Goal: Transaction & Acquisition: Purchase product/service

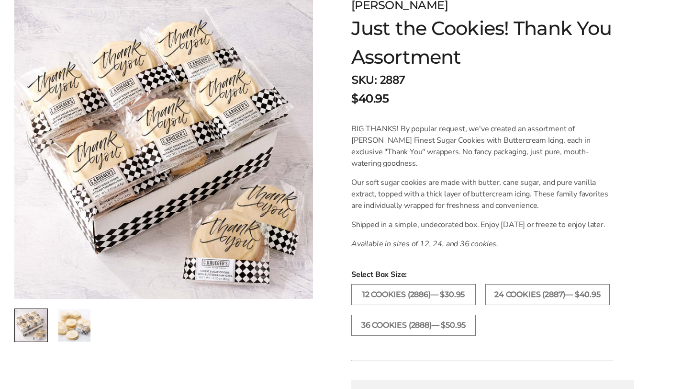
scroll to position [153, 0]
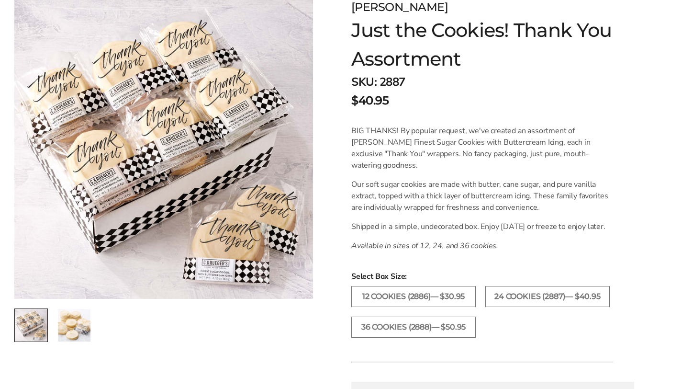
click at [73, 316] on img "2 / 2" at bounding box center [74, 325] width 33 height 33
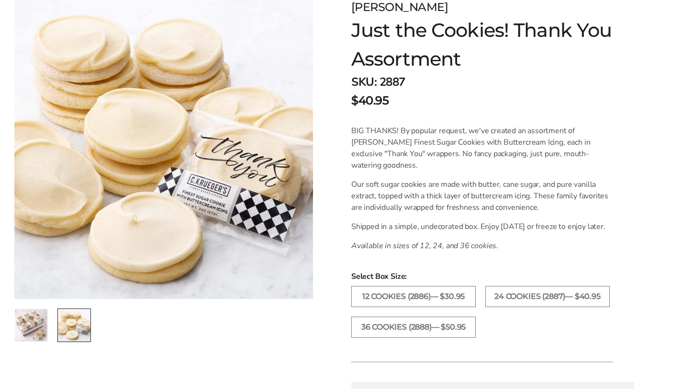
click at [42, 322] on img "1 / 2" at bounding box center [31, 325] width 33 height 33
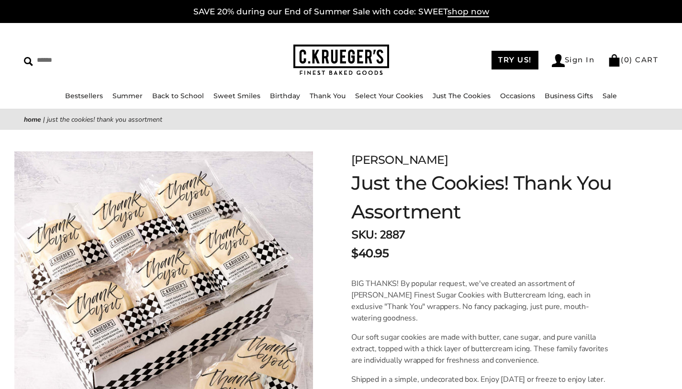
scroll to position [2, 0]
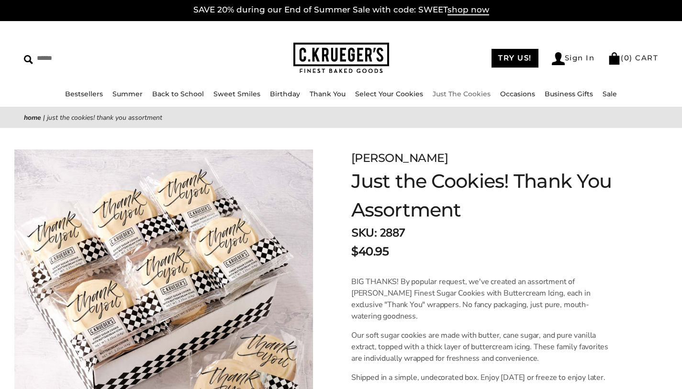
click at [452, 91] on link "Just The Cookies" at bounding box center [462, 94] width 58 height 9
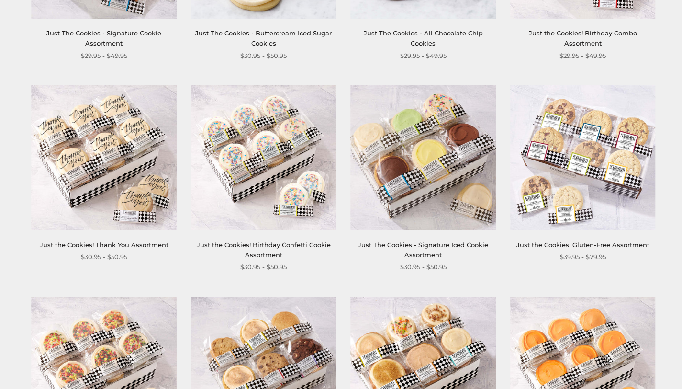
scroll to position [536, 0]
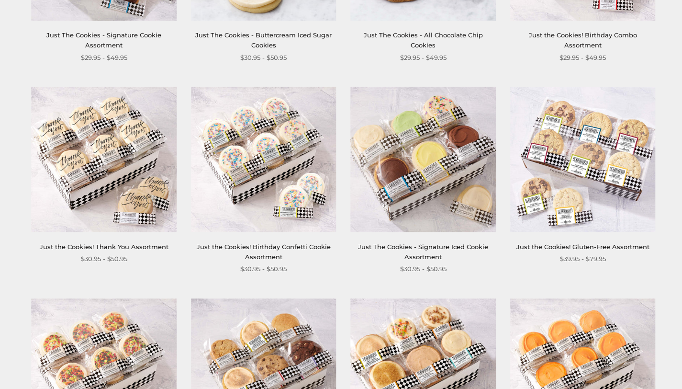
click at [66, 208] on img at bounding box center [104, 159] width 145 height 145
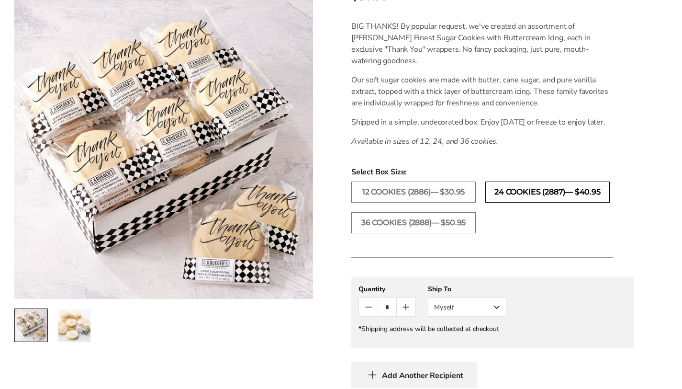
click at [524, 203] on label "24 COOKIES (2887)— $40.95" at bounding box center [548, 192] width 125 height 21
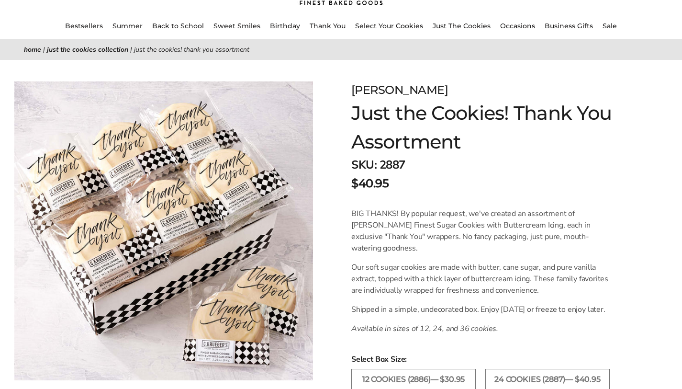
scroll to position [72, 0]
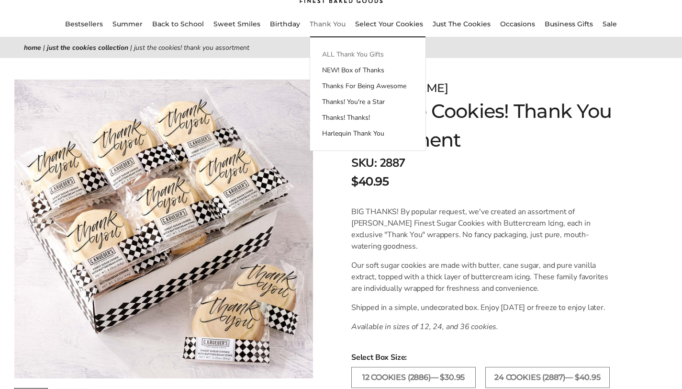
click at [328, 55] on link "ALL Thank You Gifts" at bounding box center [367, 54] width 115 height 10
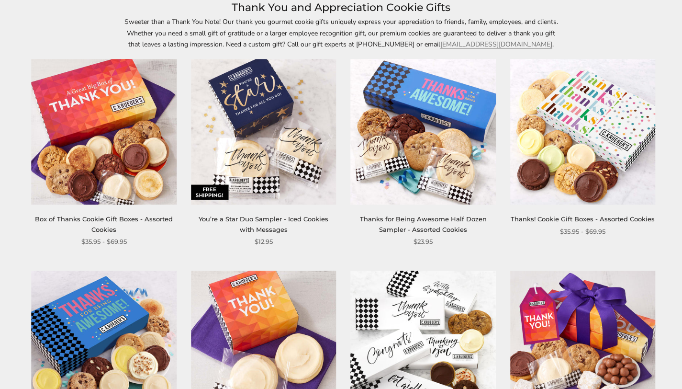
scroll to position [142, 0]
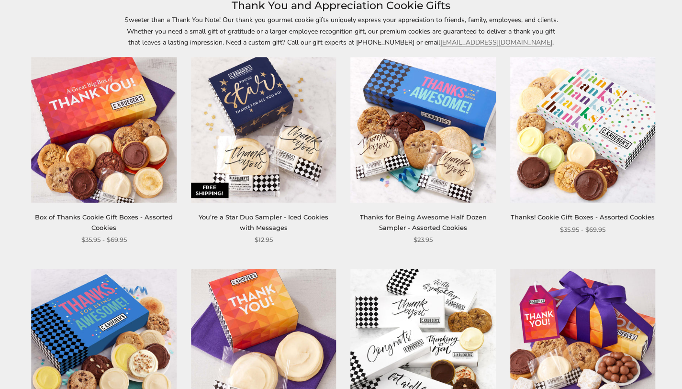
click at [253, 217] on link "You’re a Star Duo Sampler - Iced Cookies with Messages" at bounding box center [264, 222] width 130 height 18
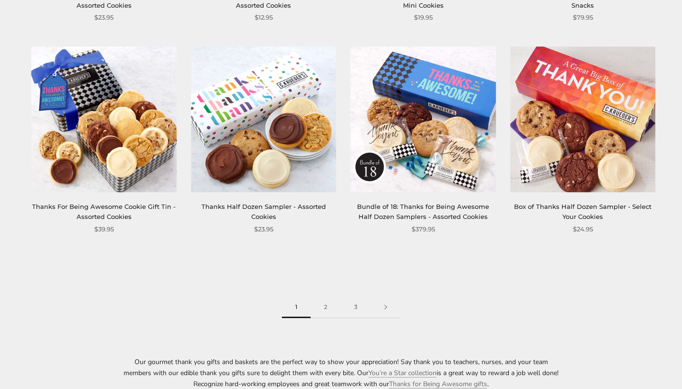
scroll to position [1212, 0]
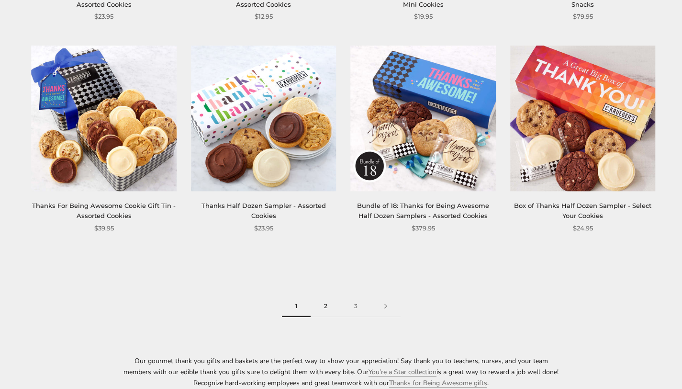
click at [329, 307] on link "2" at bounding box center [326, 306] width 30 height 22
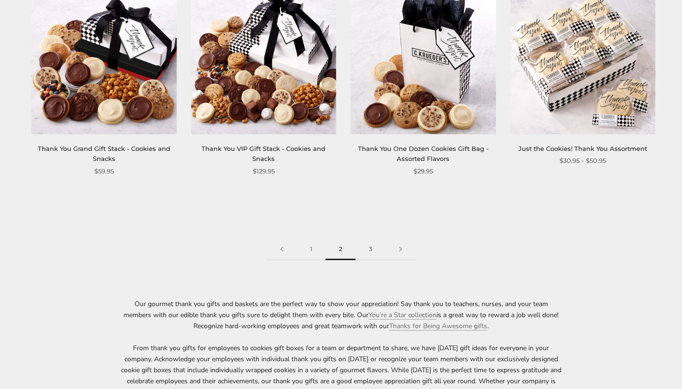
scroll to position [1269, 0]
click at [370, 247] on link "3" at bounding box center [371, 249] width 30 height 22
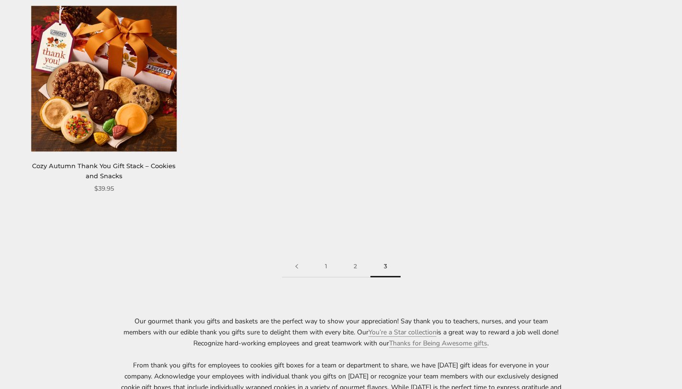
scroll to position [406, 0]
click at [354, 268] on link "2" at bounding box center [356, 266] width 30 height 22
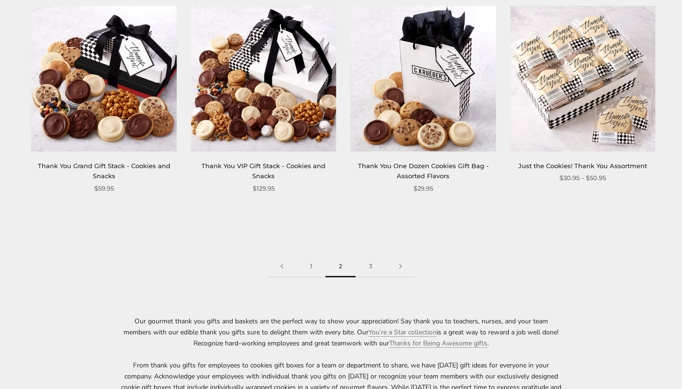
click at [592, 125] on img at bounding box center [583, 78] width 145 height 145
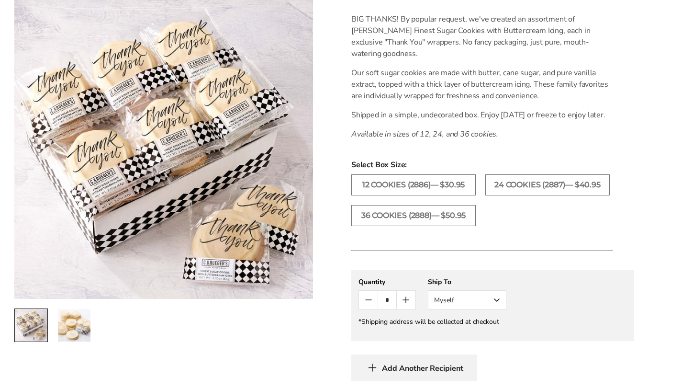
scroll to position [272, 0]
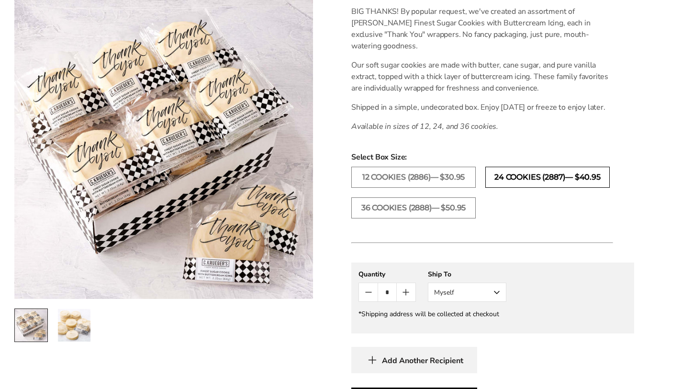
click at [511, 188] on label "24 COOKIES (2887)— $40.95" at bounding box center [548, 177] width 125 height 21
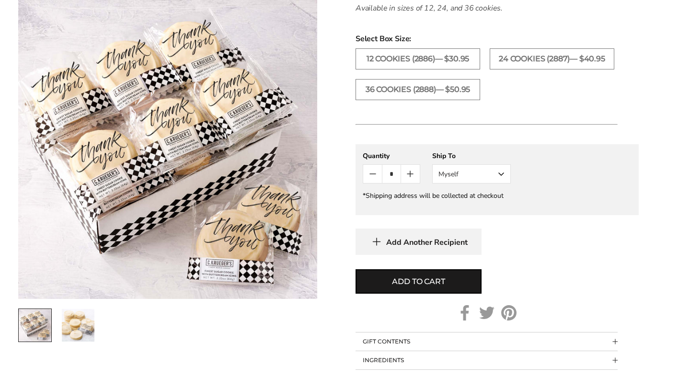
scroll to position [389, 0]
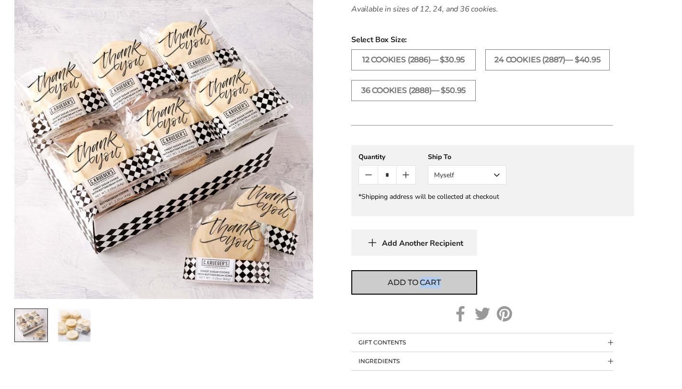
click at [399, 288] on span "Add to cart" at bounding box center [414, 282] width 53 height 11
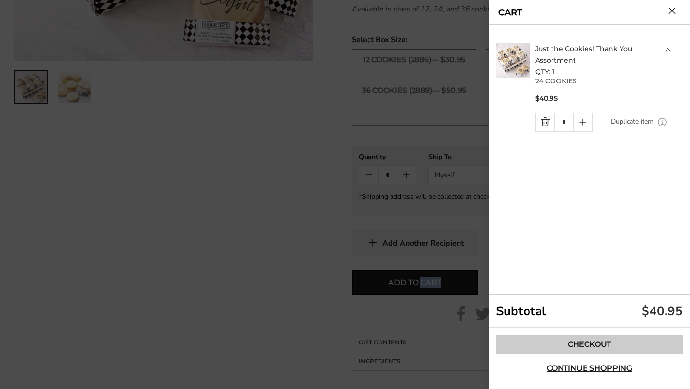
click at [609, 342] on link "Checkout" at bounding box center [589, 344] width 187 height 19
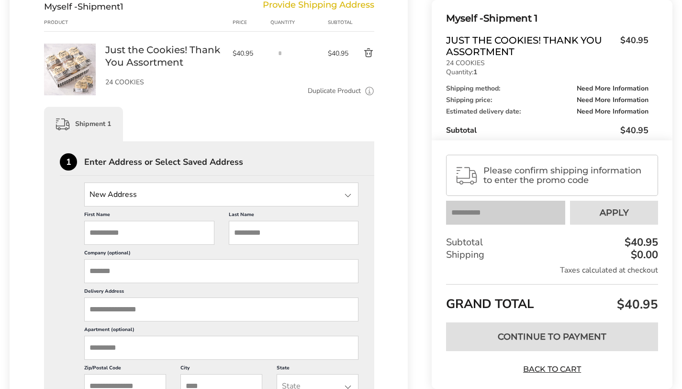
scroll to position [136, 0]
click at [104, 229] on input "First Name" at bounding box center [149, 232] width 130 height 24
type input "*******"
type input "**********"
type input "*****"
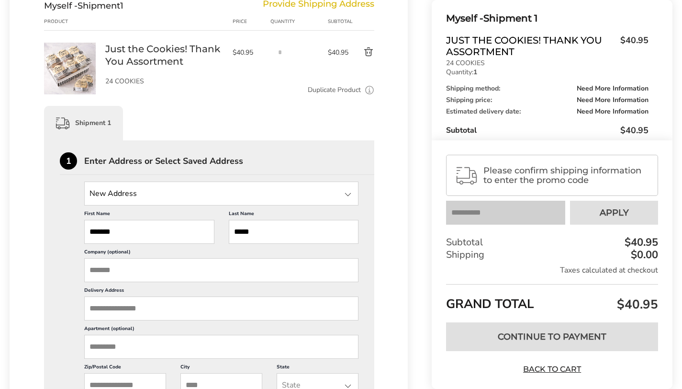
type input "********"
type input "*****"
type input "******"
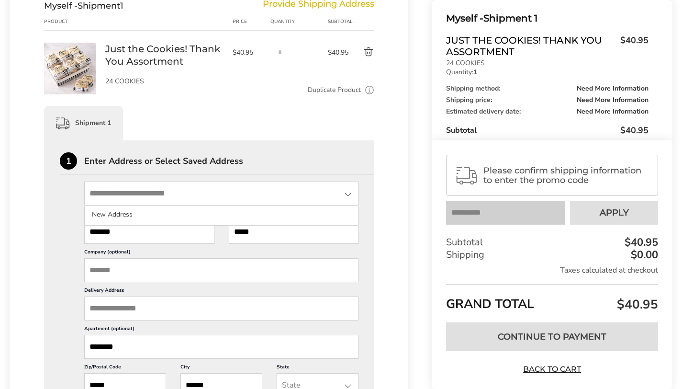
click at [273, 187] on input "State" at bounding box center [221, 194] width 274 height 24
click at [129, 347] on input "********" at bounding box center [221, 347] width 274 height 24
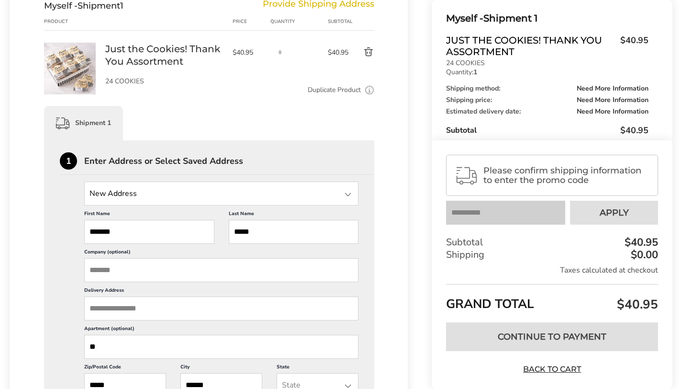
type input "*"
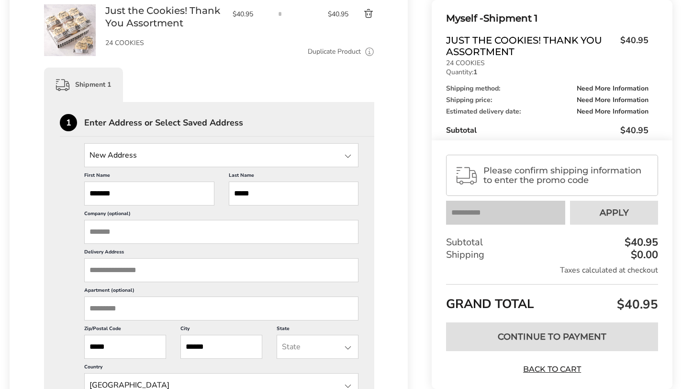
scroll to position [185, 0]
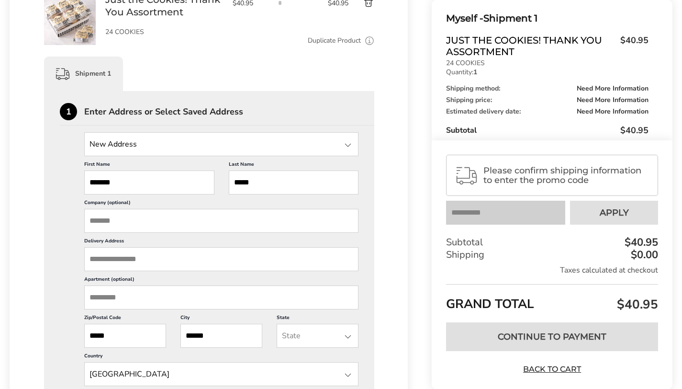
click at [117, 219] on input "Company (optional)" at bounding box center [221, 221] width 274 height 24
type input "**********"
click at [130, 267] on input "Delivery Address" at bounding box center [221, 259] width 274 height 24
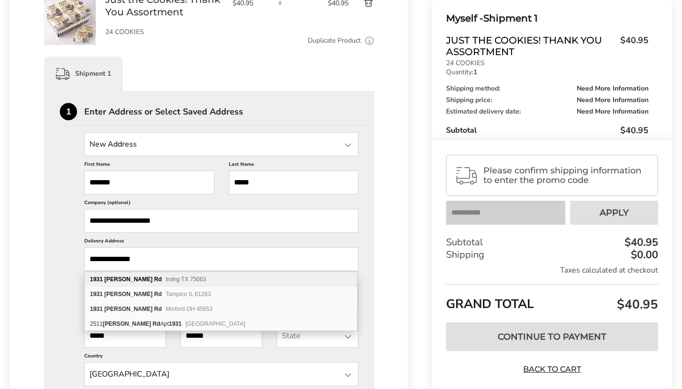
type input "**********"
click at [166, 280] on span "Irving TX 75063" at bounding box center [186, 279] width 41 height 7
type input "**********"
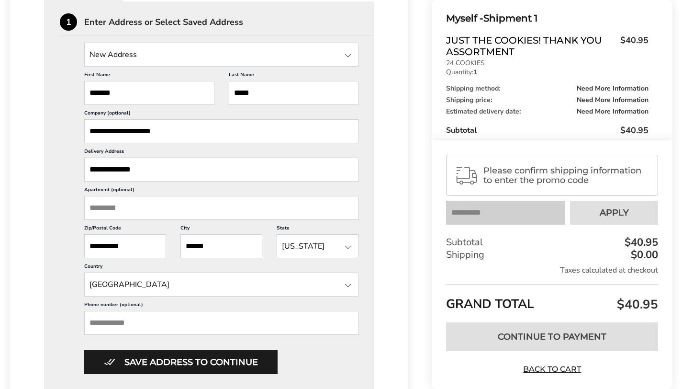
scroll to position [283, 0]
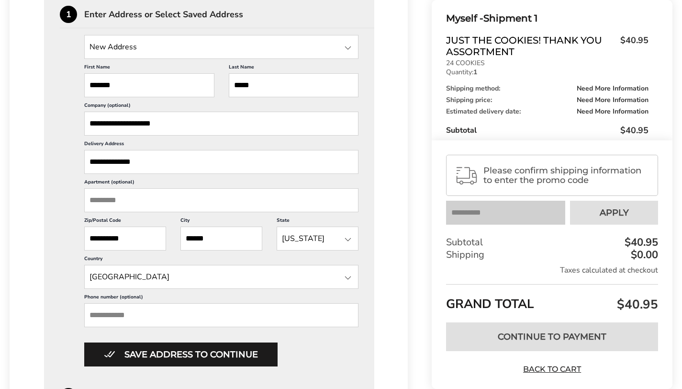
click at [128, 312] on input "Phone number (optional)" at bounding box center [221, 315] width 274 height 24
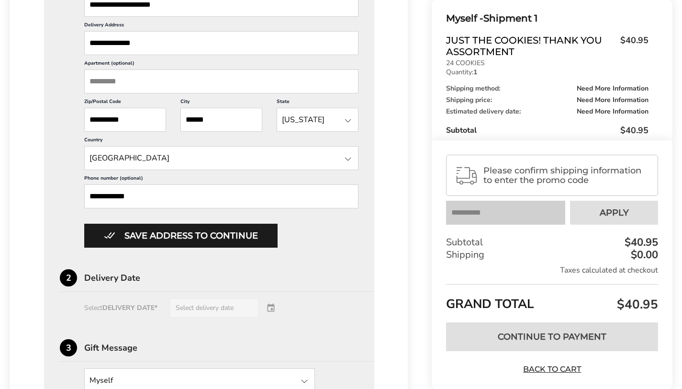
scroll to position [418, 0]
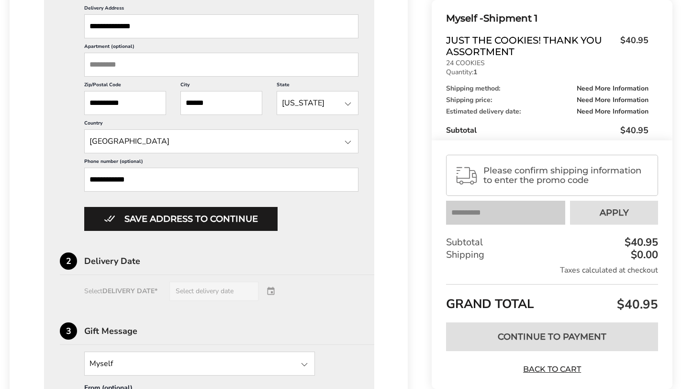
type input "**********"
click at [207, 291] on div "Select DELIVERY DATE* Select delivery date" at bounding box center [209, 291] width 299 height 19
click at [273, 290] on div "Select DELIVERY DATE* Select delivery date" at bounding box center [209, 291] width 299 height 19
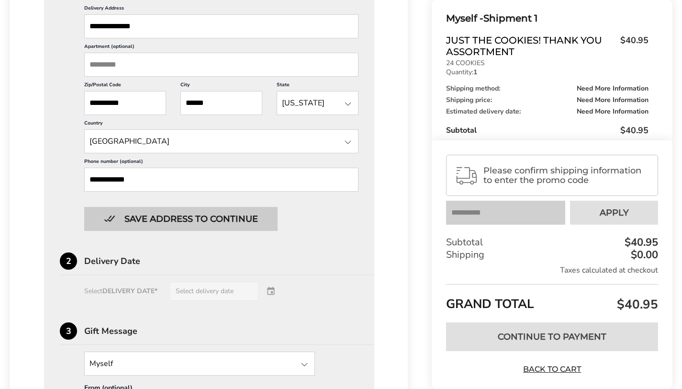
click at [252, 213] on button "Save address to continue" at bounding box center [180, 219] width 193 height 24
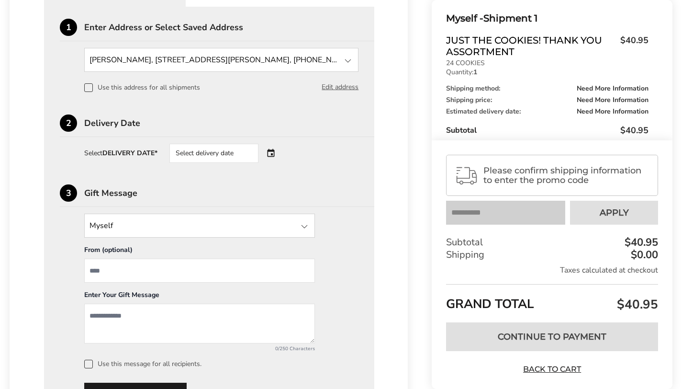
scroll to position [269, 0]
click at [274, 155] on div "Select delivery date" at bounding box center [228, 154] width 116 height 19
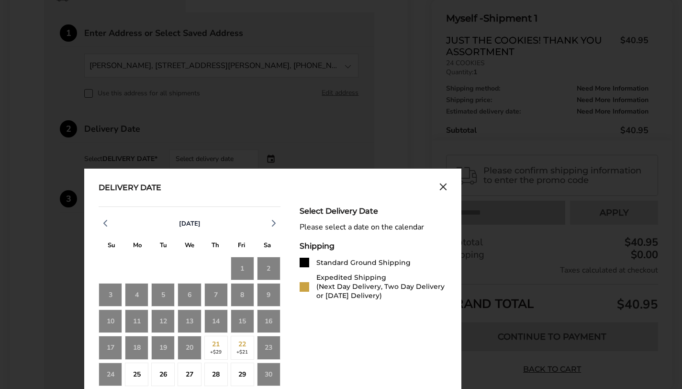
scroll to position [298, 0]
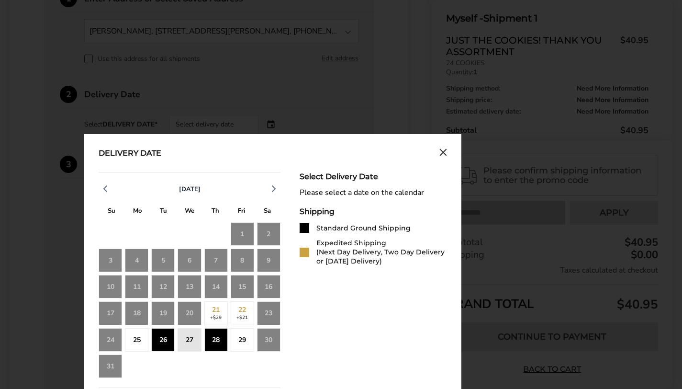
click at [219, 337] on div "28" at bounding box center [215, 339] width 23 height 23
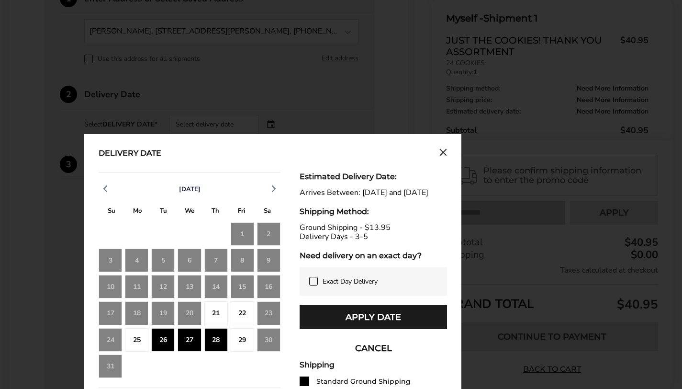
click at [313, 285] on icon at bounding box center [314, 281] width 8 height 8
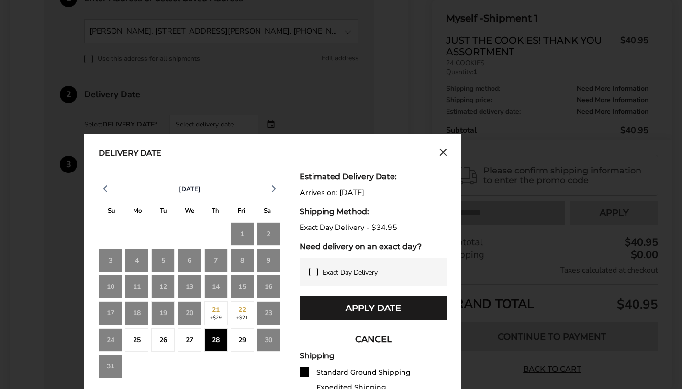
click at [314, 268] on icon at bounding box center [314, 272] width 8 height 8
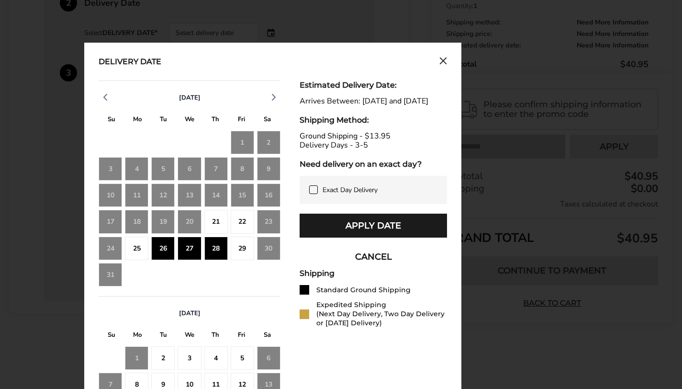
scroll to position [358, 0]
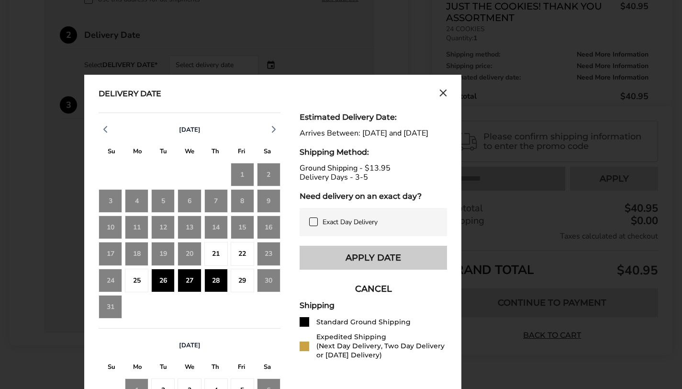
click at [377, 267] on button "Apply Date" at bounding box center [374, 258] width 148 height 24
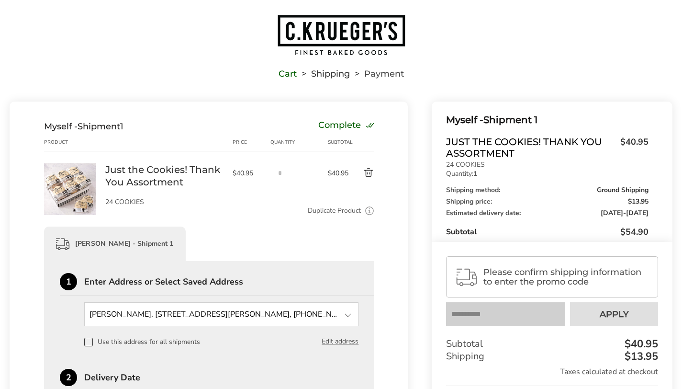
scroll to position [0, 0]
